Goal: Task Accomplishment & Management: Manage account settings

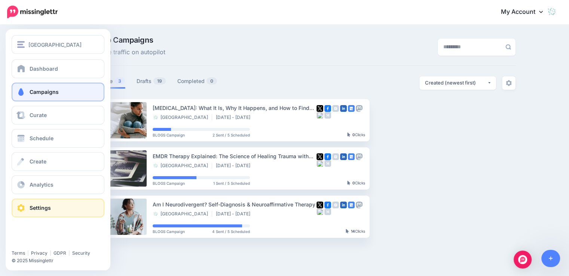
click at [44, 207] on span "Settings" at bounding box center [40, 208] width 21 height 6
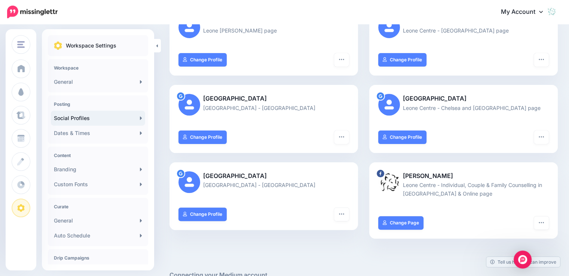
scroll to position [187, 0]
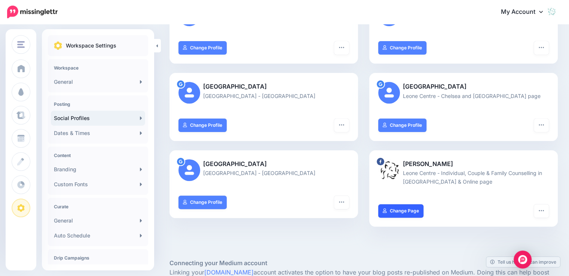
click at [408, 210] on link "Change Page" at bounding box center [400, 210] width 45 height 13
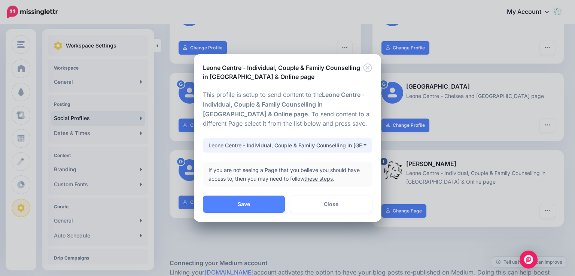
click at [365, 143] on button "Leone Centre - Individual, Couple & Family Counselling in London & Online page" at bounding box center [287, 145] width 169 height 15
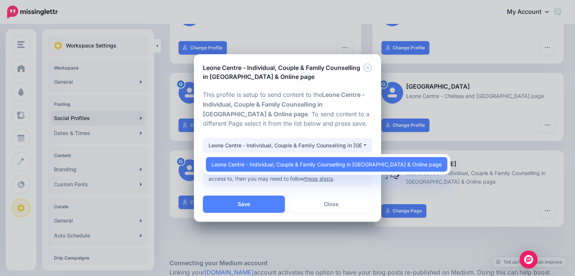
click at [323, 128] on p "This profile is setup to send content to the Leone Centre - Individual, Couple …" at bounding box center [287, 109] width 169 height 39
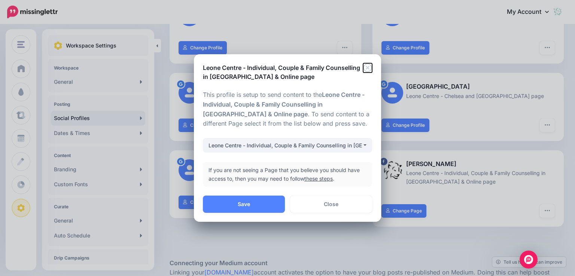
click at [365, 70] on icon "Close" at bounding box center [367, 67] width 9 height 9
